Goal: Task Accomplishment & Management: Use online tool/utility

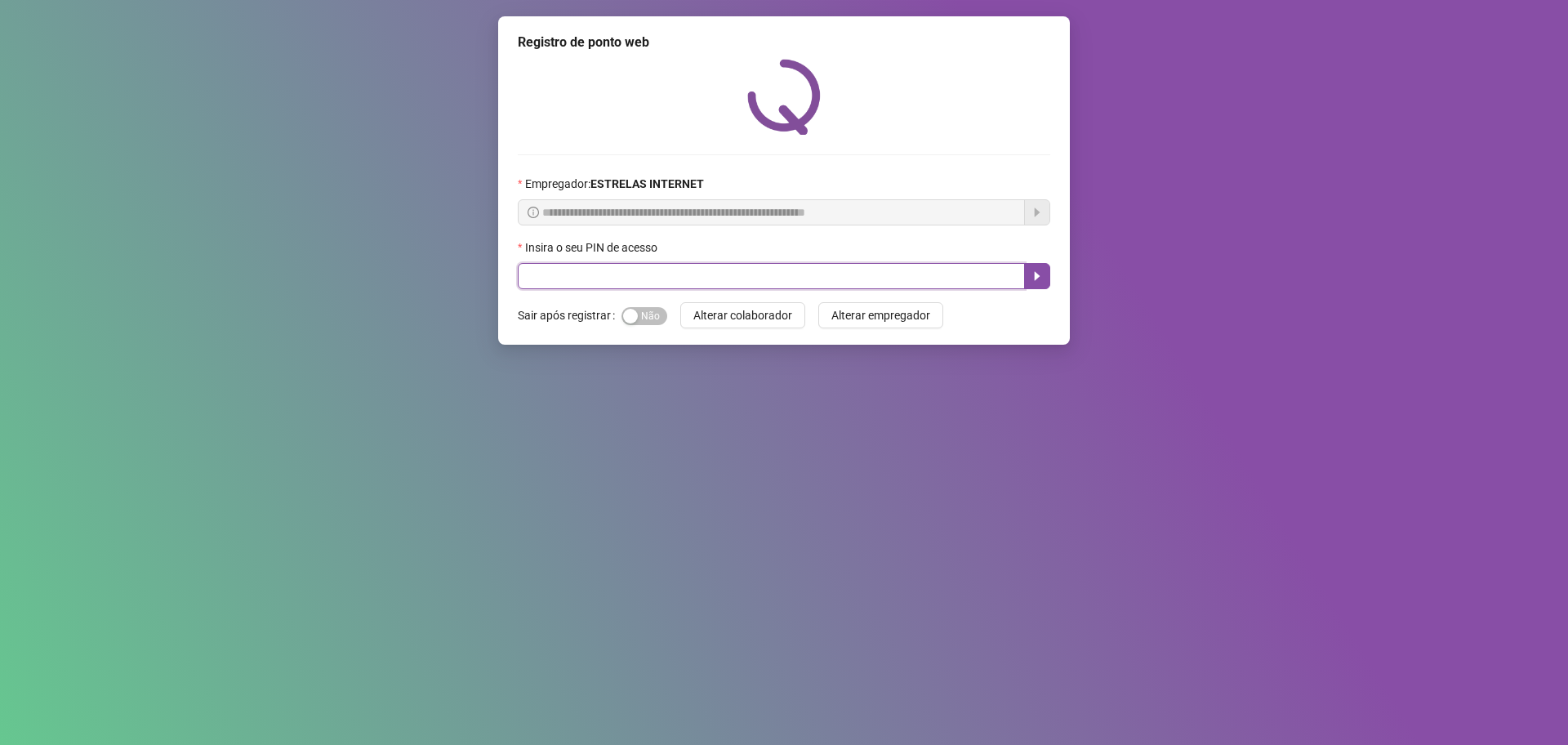
click at [734, 270] on input "text" at bounding box center [771, 276] width 508 height 26
type input "*****"
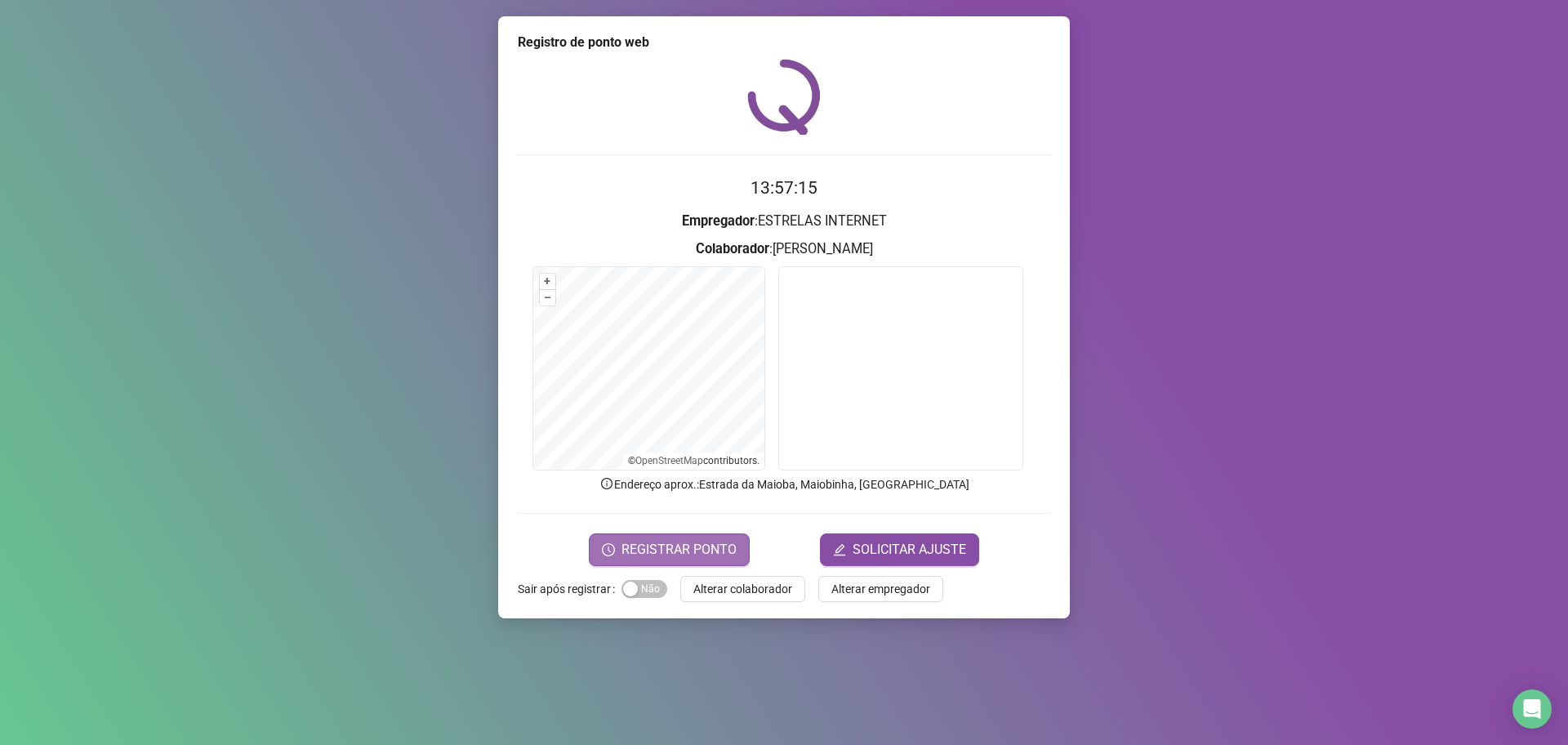
click at [671, 546] on span "REGISTRAR PONTO" at bounding box center [680, 549] width 115 height 20
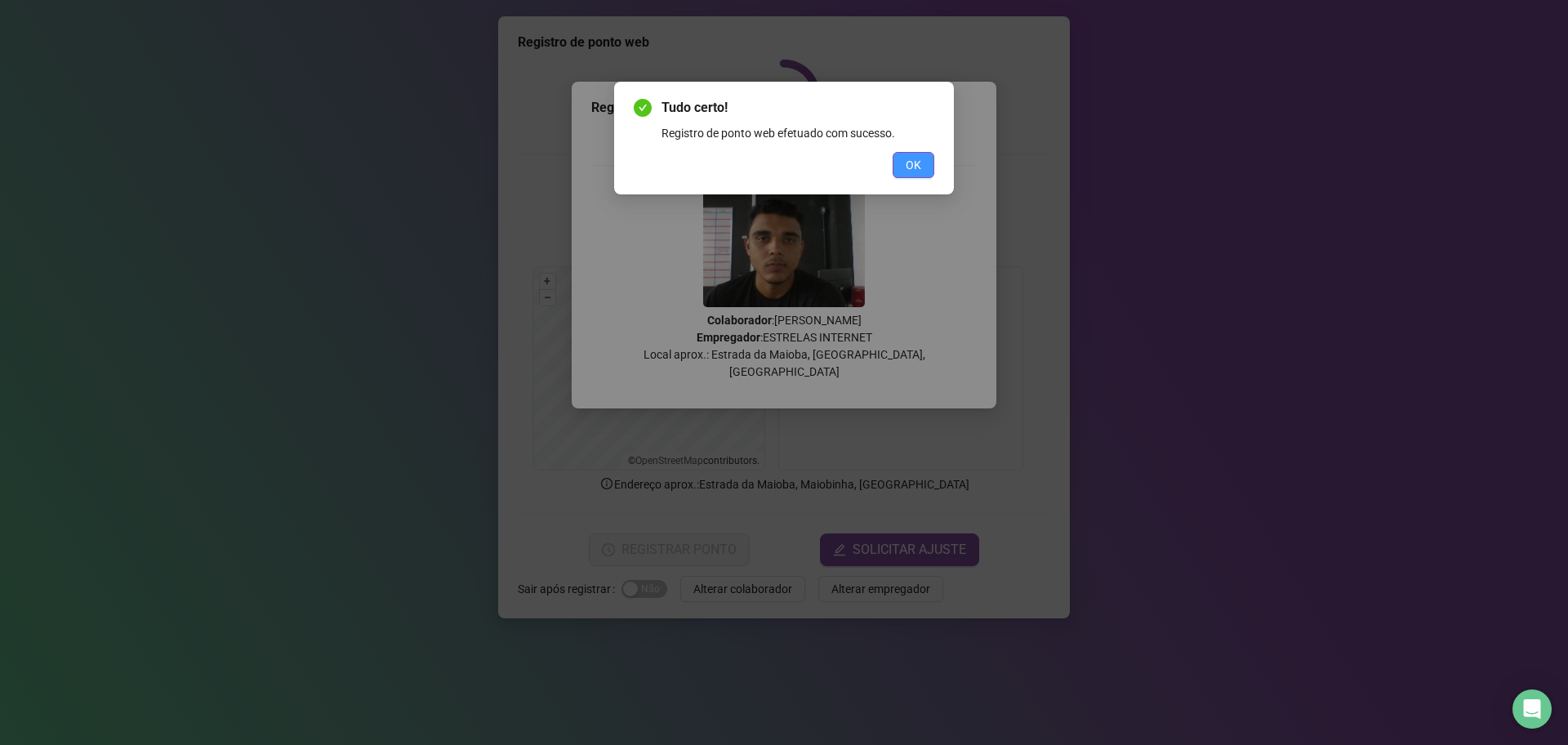
click at [910, 164] on span "OK" at bounding box center [914, 165] width 16 height 18
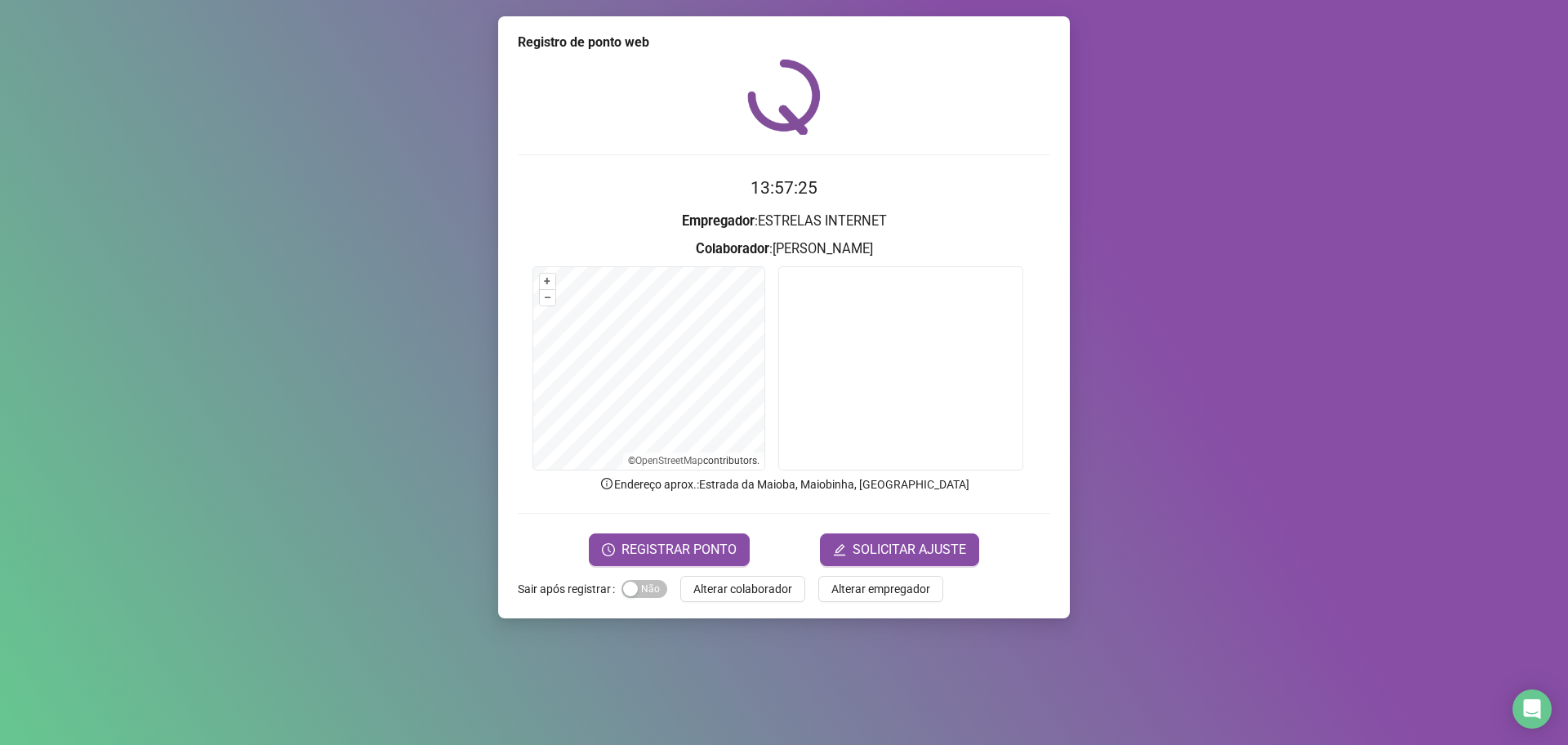
drag, startPoint x: 750, startPoint y: 191, endPoint x: 940, endPoint y: 250, distance: 198.9
click at [940, 250] on form "13:57:25 Empregador : ESTRELAS INTERNET Colaborador : [PERSON_NAME] + – ⇧ › © O…" at bounding box center [784, 370] width 533 height 390
click at [940, 250] on h3 "Colaborador : [PERSON_NAME]" at bounding box center [784, 248] width 533 height 21
drag, startPoint x: 755, startPoint y: 184, endPoint x: 952, endPoint y: 241, distance: 205.1
click at [952, 241] on form "13:57:27 Empregador : ESTRELAS INTERNET Colaborador : [PERSON_NAME] + – ⇧ › © O…" at bounding box center [784, 370] width 533 height 390
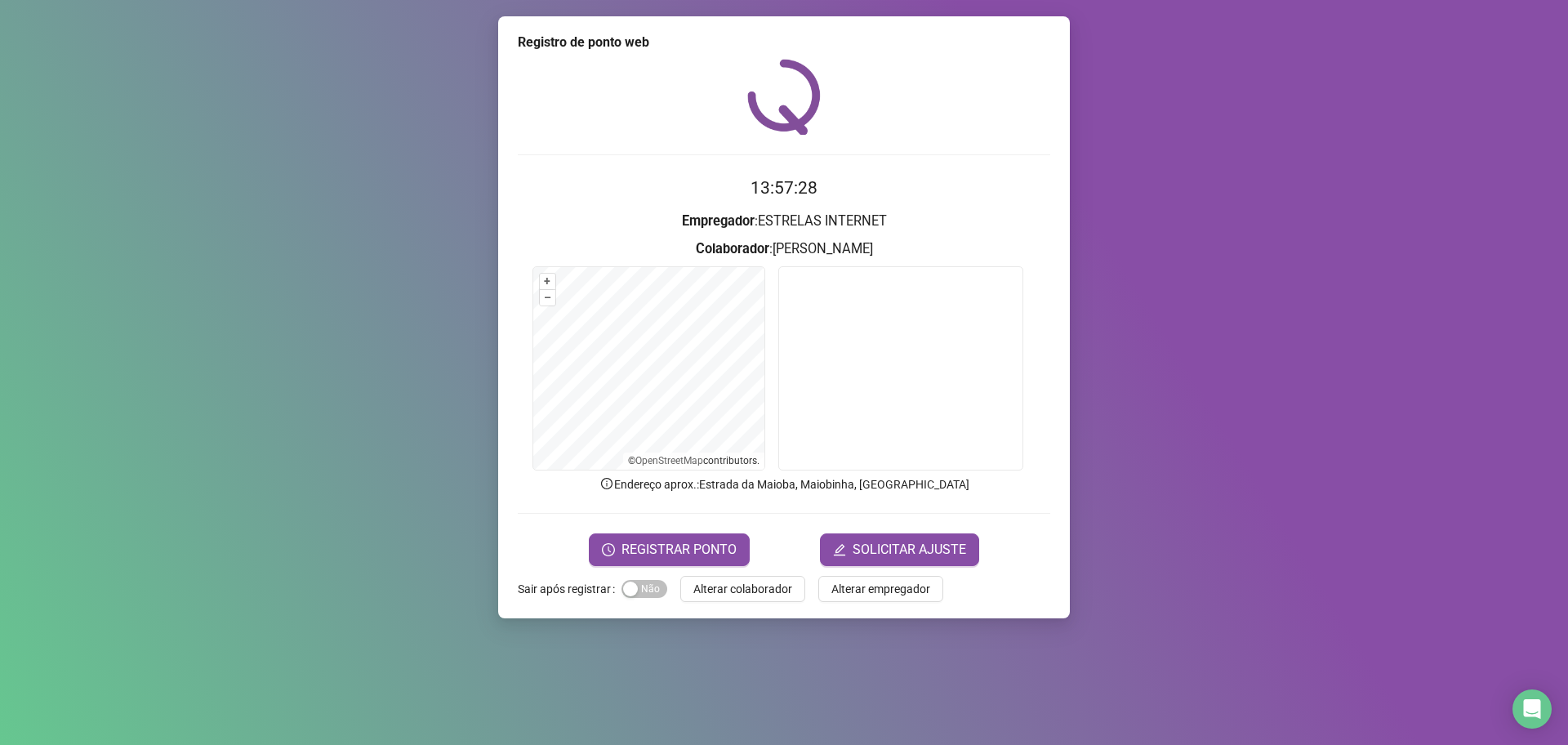
click at [952, 241] on h3 "Colaborador : [PERSON_NAME]" at bounding box center [784, 248] width 533 height 21
drag, startPoint x: 750, startPoint y: 190, endPoint x: 940, endPoint y: 245, distance: 197.8
click at [940, 245] on form "13:57:29 Empregador : ESTRELAS INTERNET Colaborador : [PERSON_NAME] + – ⇧ › © O…" at bounding box center [784, 370] width 533 height 390
click at [940, 245] on h3 "Colaborador : [PERSON_NAME]" at bounding box center [784, 248] width 533 height 21
